Goal: Transaction & Acquisition: Obtain resource

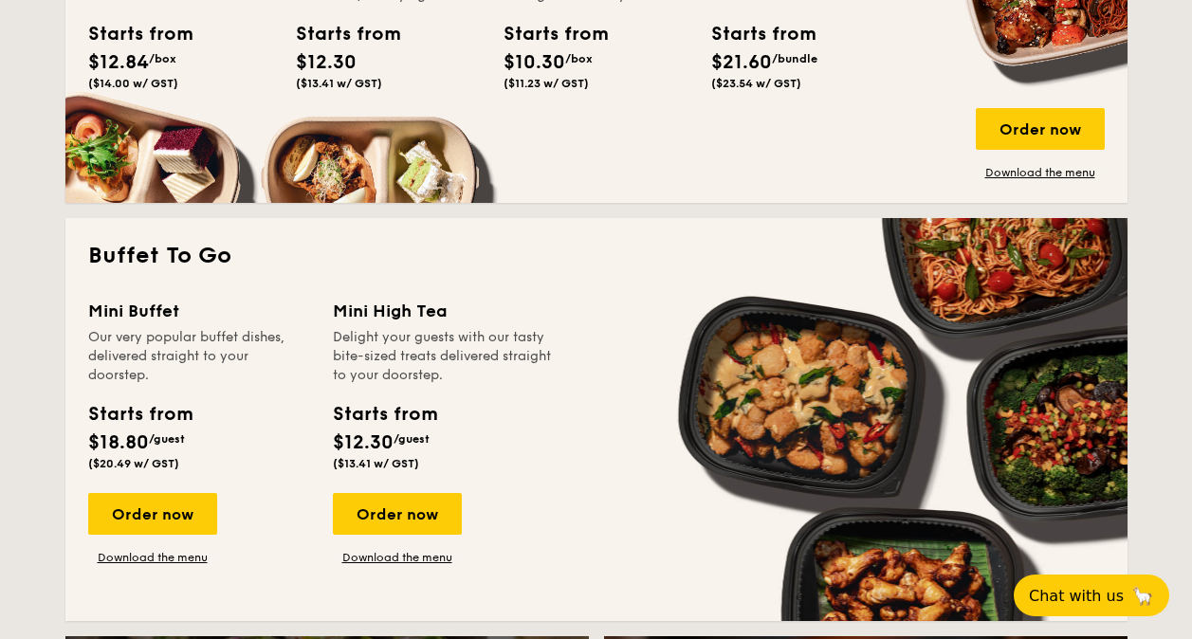
scroll to position [1422, 0]
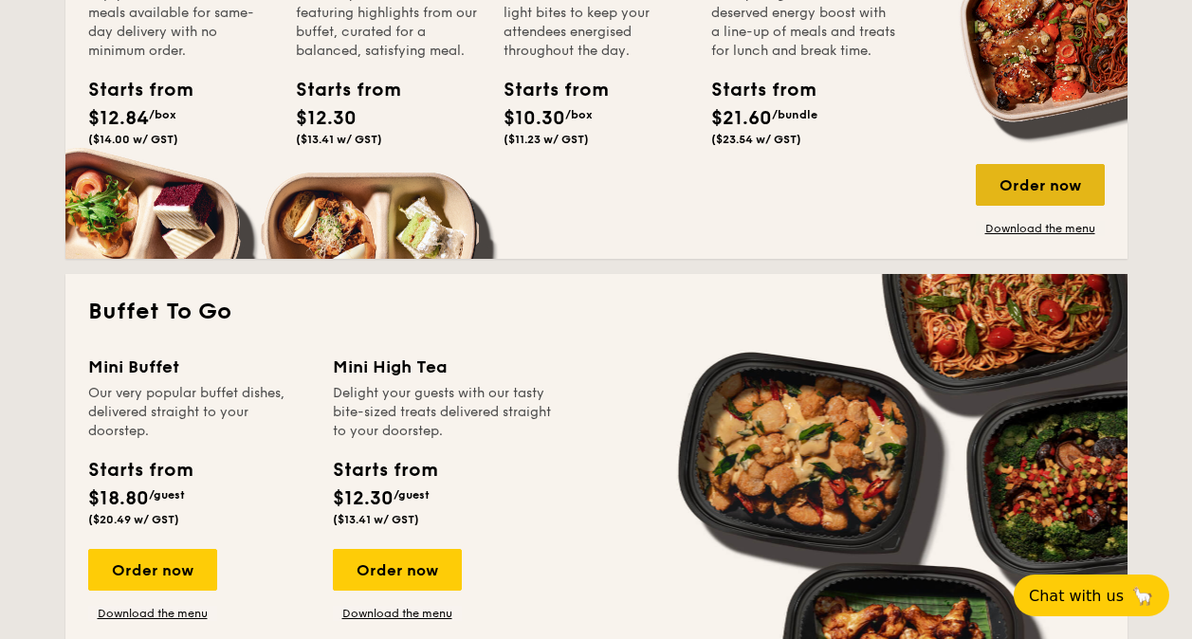
click at [1056, 196] on div "Order now" at bounding box center [1039, 185] width 129 height 42
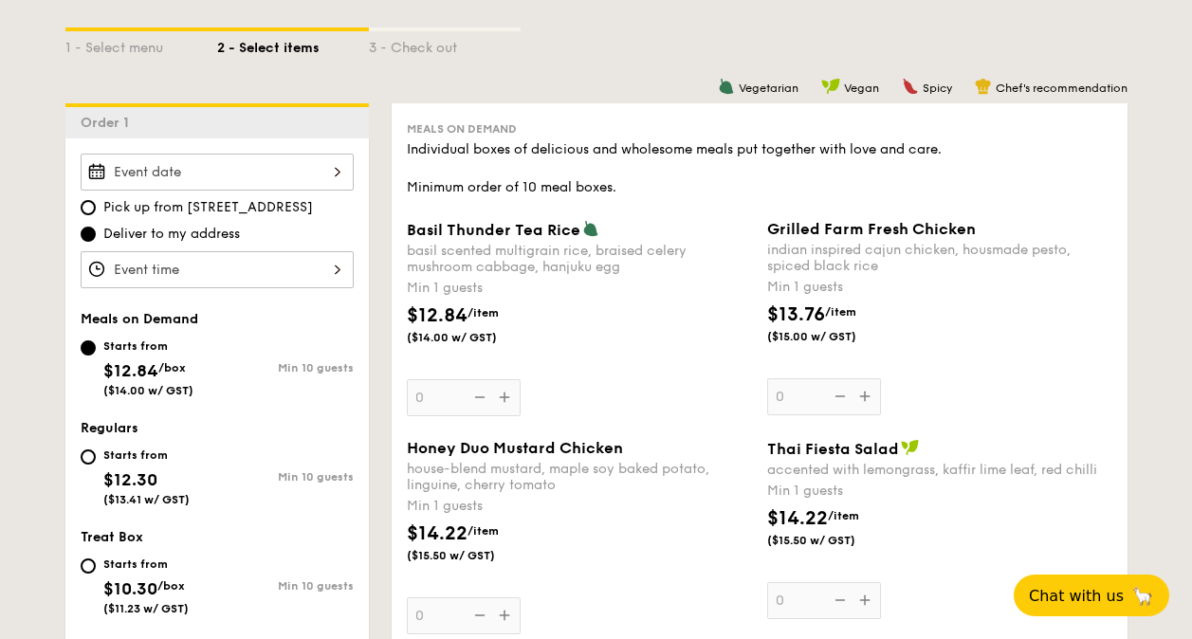
scroll to position [190, 0]
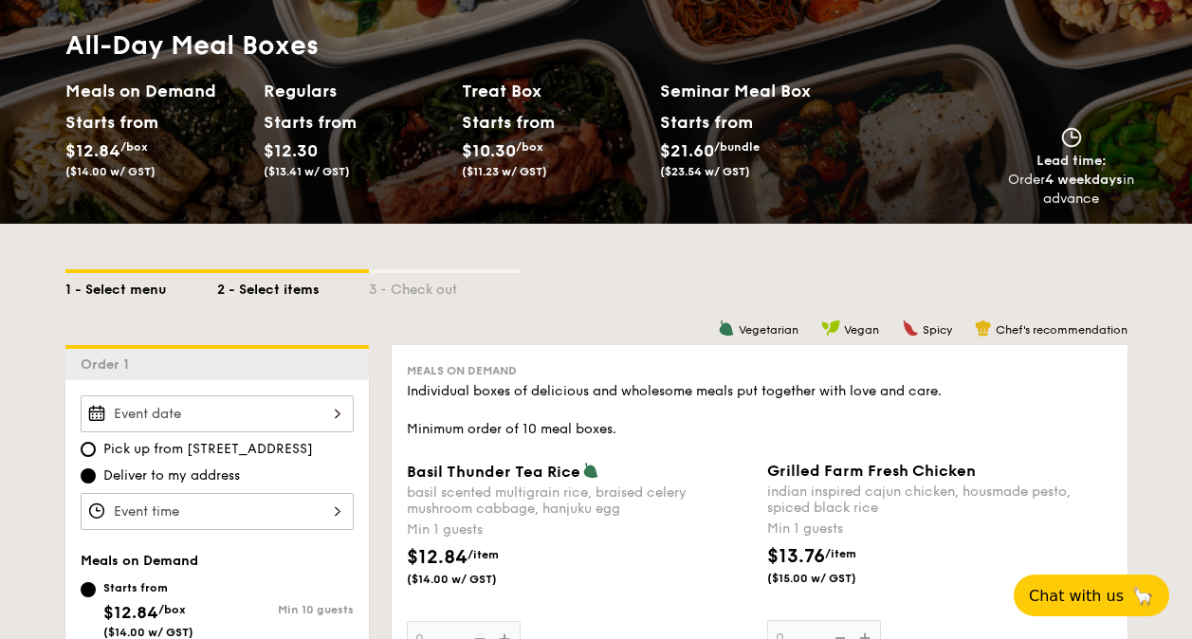
click at [130, 287] on div "1 - Select menu" at bounding box center [141, 286] width 152 height 27
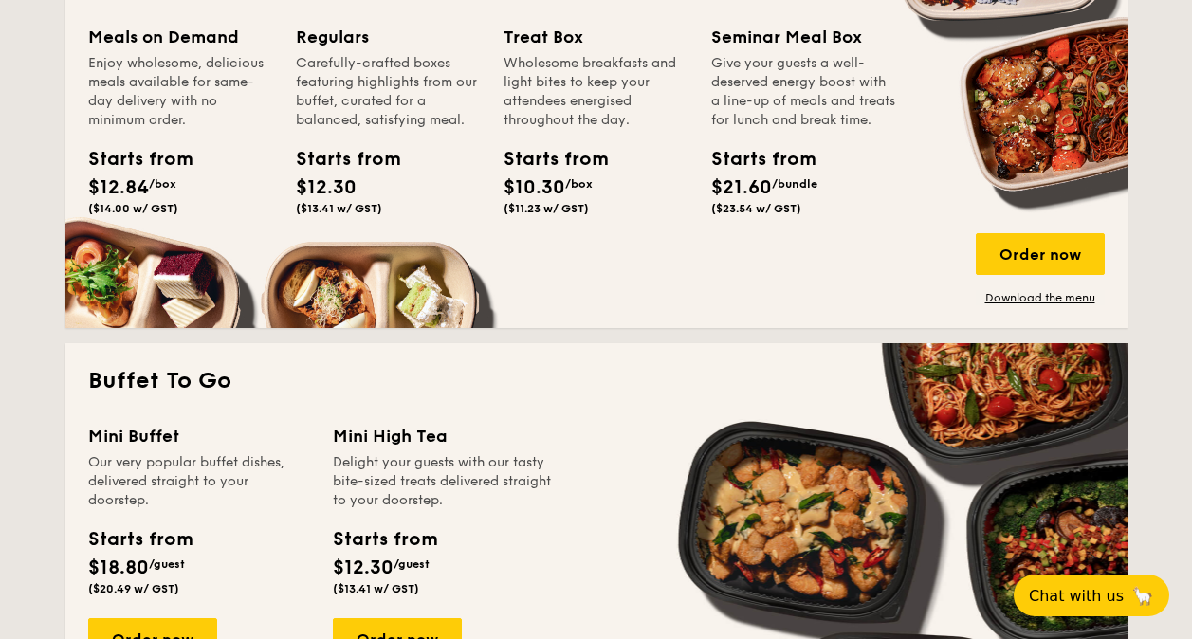
scroll to position [1138, 0]
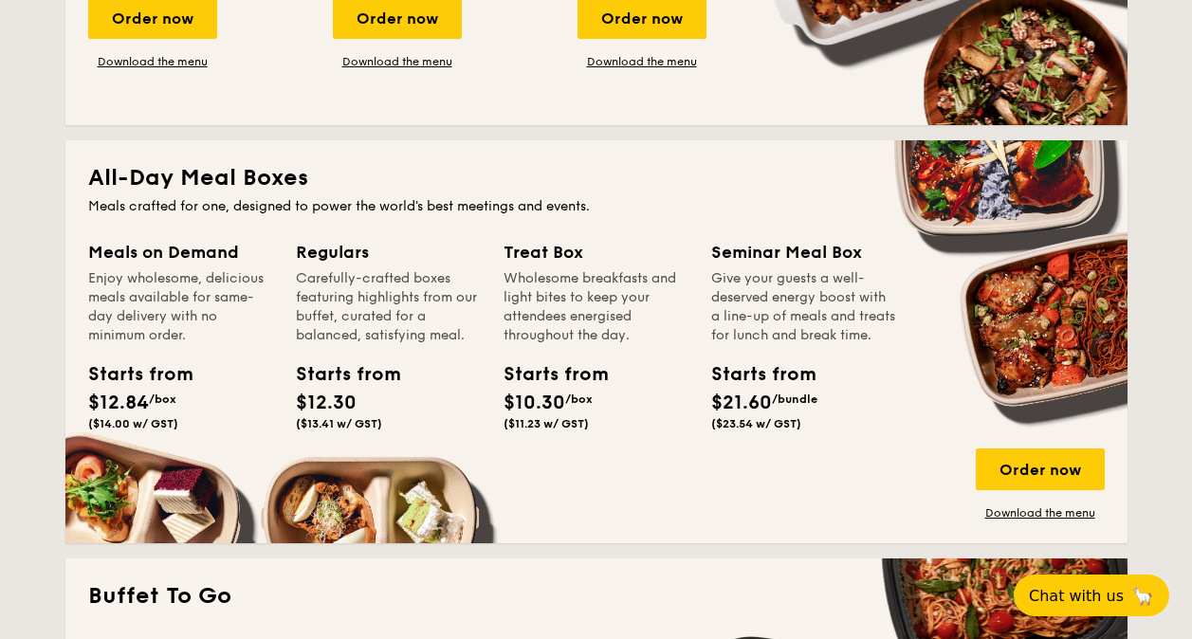
click at [155, 249] on div "Meals on Demand" at bounding box center [180, 252] width 185 height 27
click at [1042, 505] on link "Download the menu" at bounding box center [1039, 512] width 129 height 15
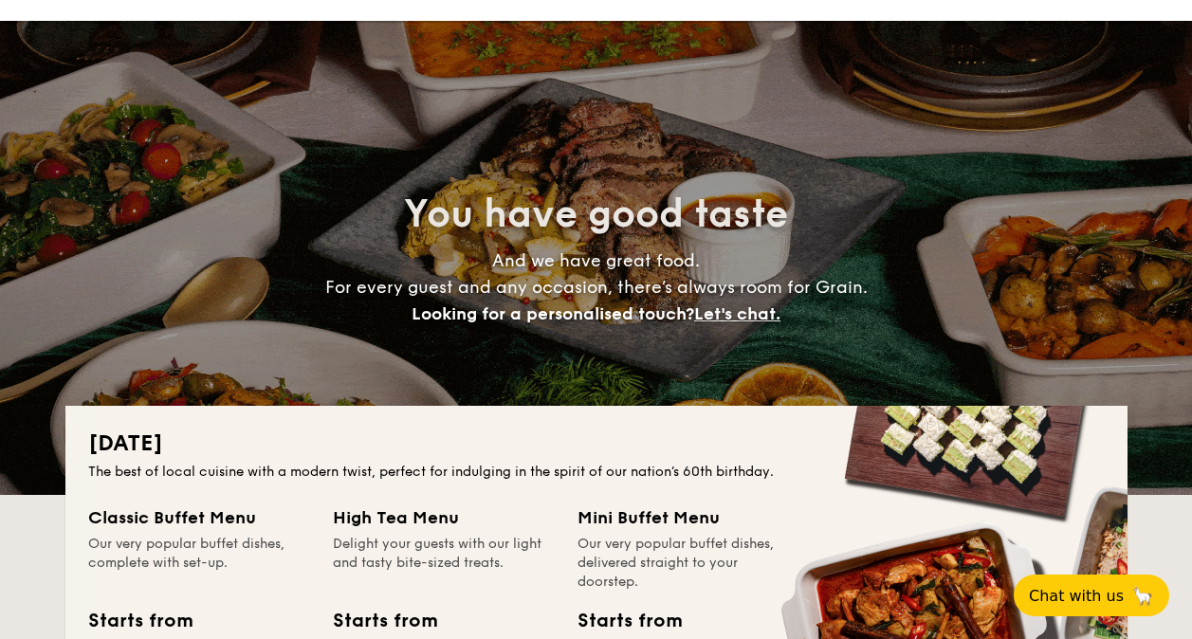
scroll to position [0, 0]
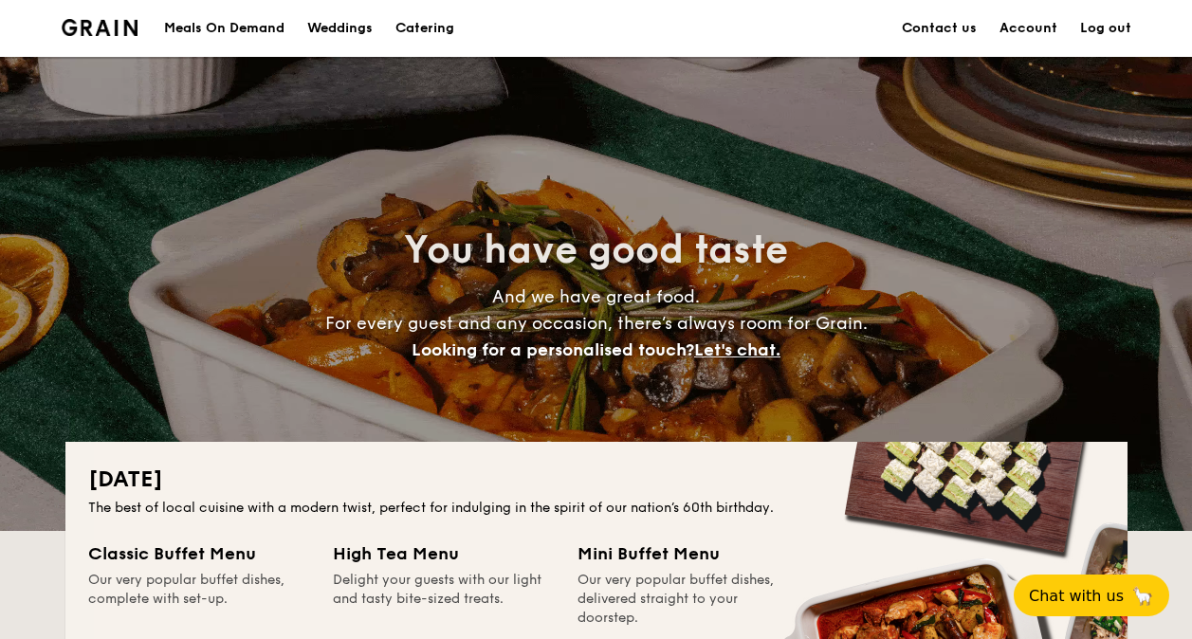
click at [114, 27] on img at bounding box center [100, 27] width 77 height 17
